Goal: Complete application form: Complete application form

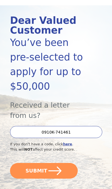
scroll to position [55, 0]
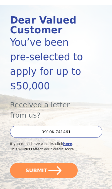
click at [29, 163] on button "SUBMIT" at bounding box center [44, 171] width 68 height 16
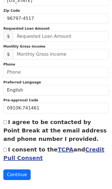
scroll to position [171, 0]
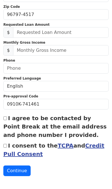
click at [58, 145] on link "TCPA" at bounding box center [66, 145] width 16 height 7
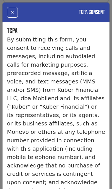
scroll to position [0, 0]
click at [12, 13] on button "×" at bounding box center [12, 12] width 11 height 11
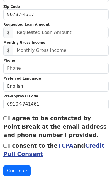
click at [92, 143] on link "Credit Pull Consent" at bounding box center [53, 149] width 101 height 15
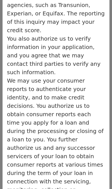
scroll to position [203, 0]
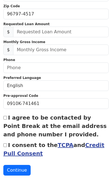
scroll to position [173, 0]
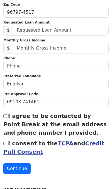
click at [5, 145] on input "I consent to the TCPA and Credit Pull Consent" at bounding box center [5, 144] width 4 height 4
checkbox input "true"
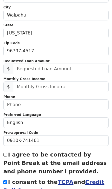
scroll to position [135, 0]
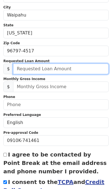
click at [29, 71] on input "text" at bounding box center [61, 69] width 96 height 11
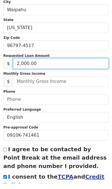
type input "20,000.00"
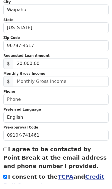
scroll to position [140, 0]
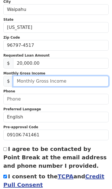
click at [21, 83] on input "text" at bounding box center [61, 81] width 96 height 11
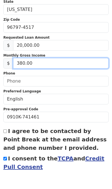
type input "3,800.00"
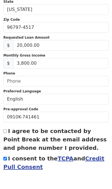
scroll to position [158, 0]
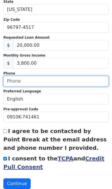
click at [12, 82] on input "text" at bounding box center [56, 81] width 106 height 11
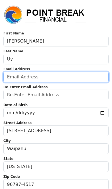
click at [11, 78] on input "email" at bounding box center [56, 77] width 106 height 11
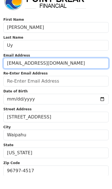
type input "[EMAIL_ADDRESS][DOMAIN_NAME]"
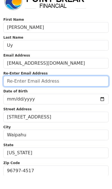
click at [10, 90] on input "email" at bounding box center [56, 95] width 106 height 11
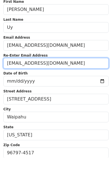
type input "[EMAIL_ADDRESS][DOMAIN_NAME]"
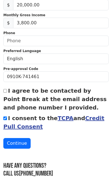
scroll to position [197, 0]
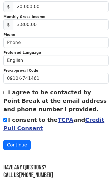
click at [13, 145] on button "Continue" at bounding box center [16, 145] width 27 height 11
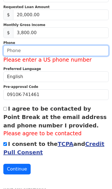
click at [11, 54] on input "text" at bounding box center [56, 50] width 106 height 11
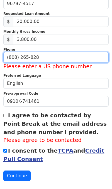
type input "[PHONE_NUMBER]"
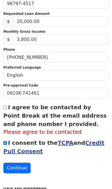
click at [10, 166] on button "Continue" at bounding box center [16, 168] width 27 height 11
click at [20, 167] on button "Continue" at bounding box center [16, 168] width 27 height 11
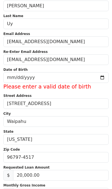
click at [10, 77] on input "date" at bounding box center [56, 77] width 106 height 11
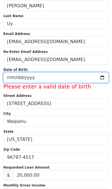
type input "[DATE]"
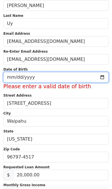
click at [10, 76] on input "[DATE]" at bounding box center [56, 77] width 106 height 11
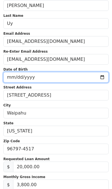
click at [43, 77] on input "[DATE]" at bounding box center [56, 77] width 106 height 11
type input "[DATE]"
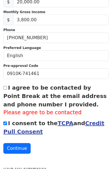
scroll to position [181, 0]
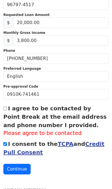
click at [7, 107] on input "I agree to be contacted by Point Break at the email address and phone number I …" at bounding box center [5, 109] width 4 height 4
checkbox input "true"
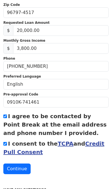
click at [10, 170] on button "Continue" at bounding box center [16, 168] width 27 height 11
